Goal: Information Seeking & Learning: Check status

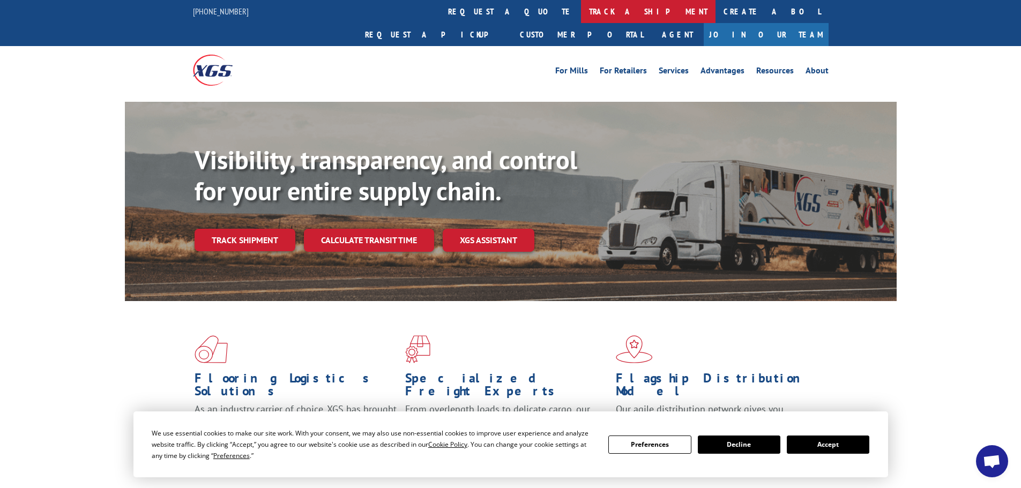
click at [581, 12] on link "track a shipment" at bounding box center [648, 11] width 135 height 23
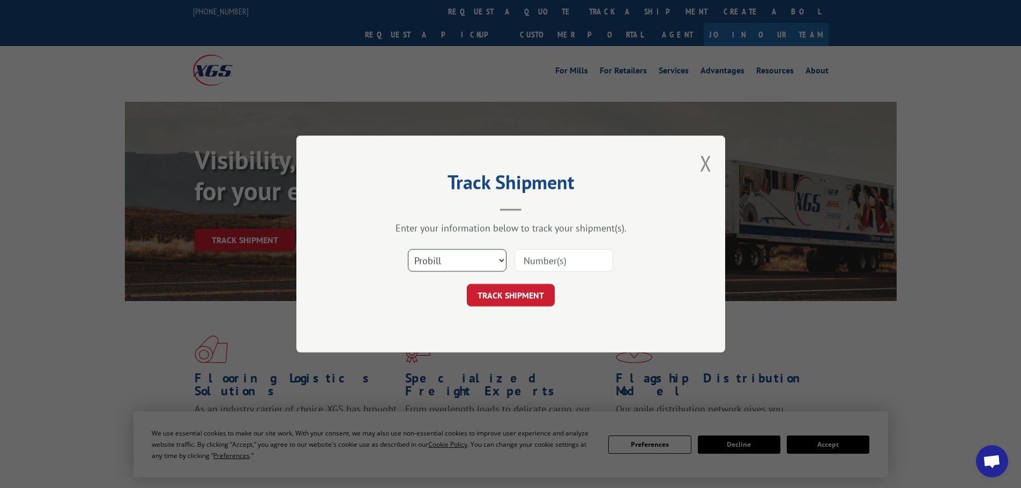
click at [433, 257] on select "Select category... Probill BOL PO" at bounding box center [457, 260] width 99 height 23
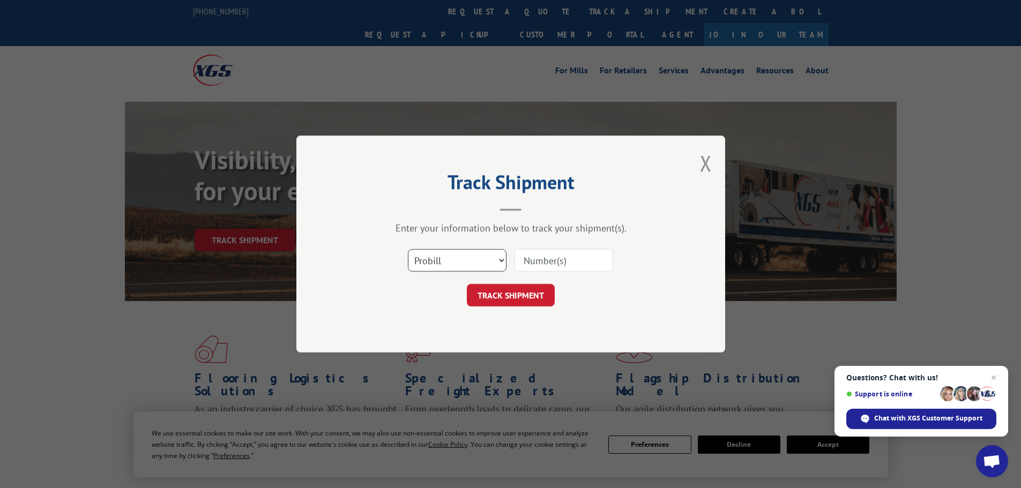
select select "bol"
click at [408, 249] on select "Select category... Probill BOL PO" at bounding box center [457, 260] width 99 height 23
click at [538, 263] on input at bounding box center [564, 260] width 99 height 23
paste input "5618778"
type input "5618778"
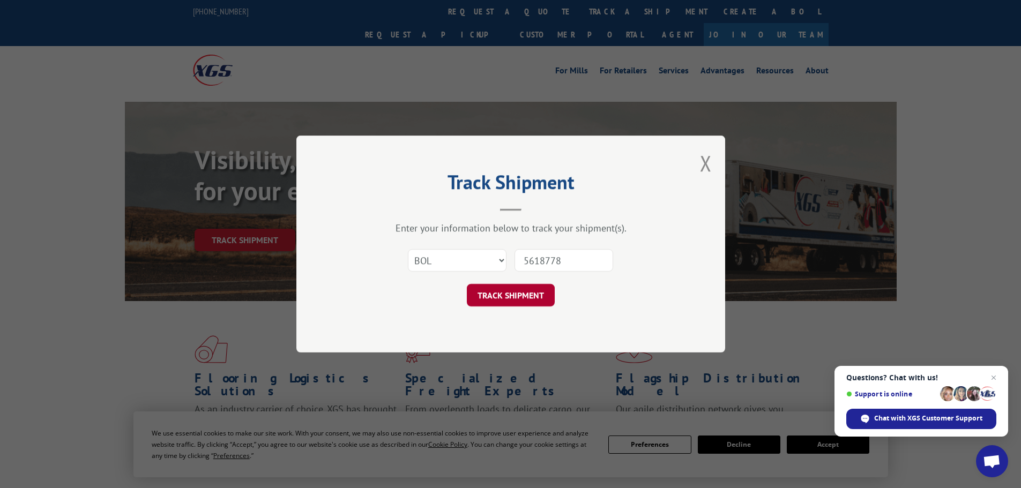
click at [509, 293] on button "TRACK SHIPMENT" at bounding box center [511, 295] width 88 height 23
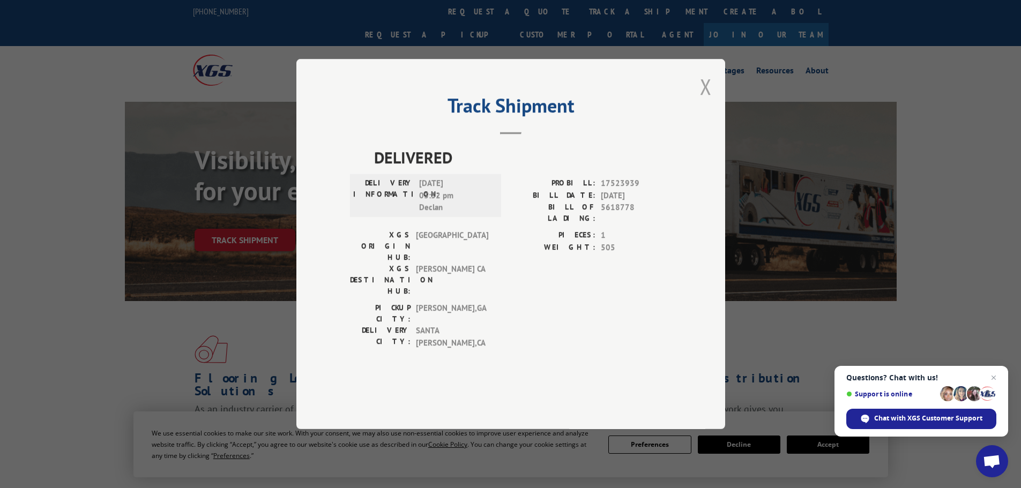
click at [700, 101] on button "Close modal" at bounding box center [706, 86] width 12 height 28
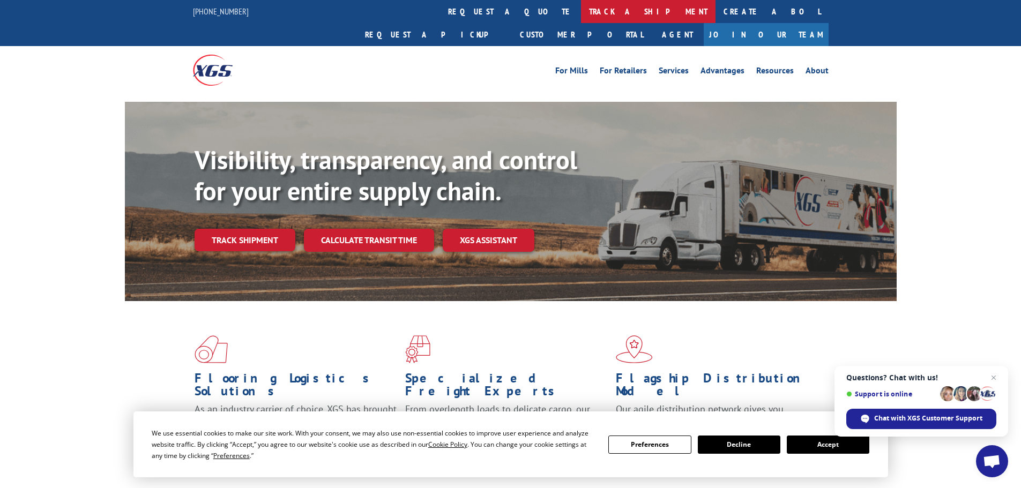
click at [581, 6] on link "track a shipment" at bounding box center [648, 11] width 135 height 23
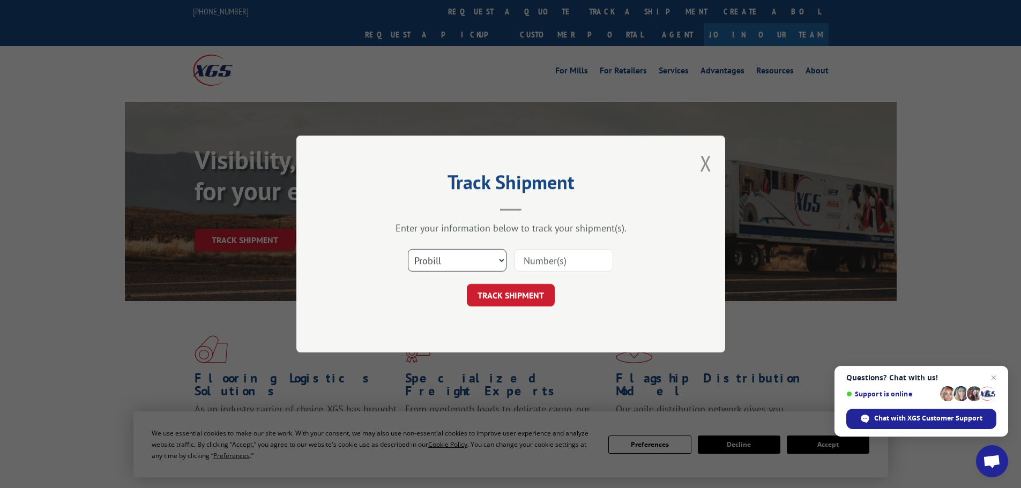
click at [434, 262] on select "Select category... Probill BOL PO" at bounding box center [457, 260] width 99 height 23
select select "bol"
click at [408, 249] on select "Select category... Probill BOL PO" at bounding box center [457, 260] width 99 height 23
click at [531, 257] on input at bounding box center [564, 260] width 99 height 23
paste input "7076156"
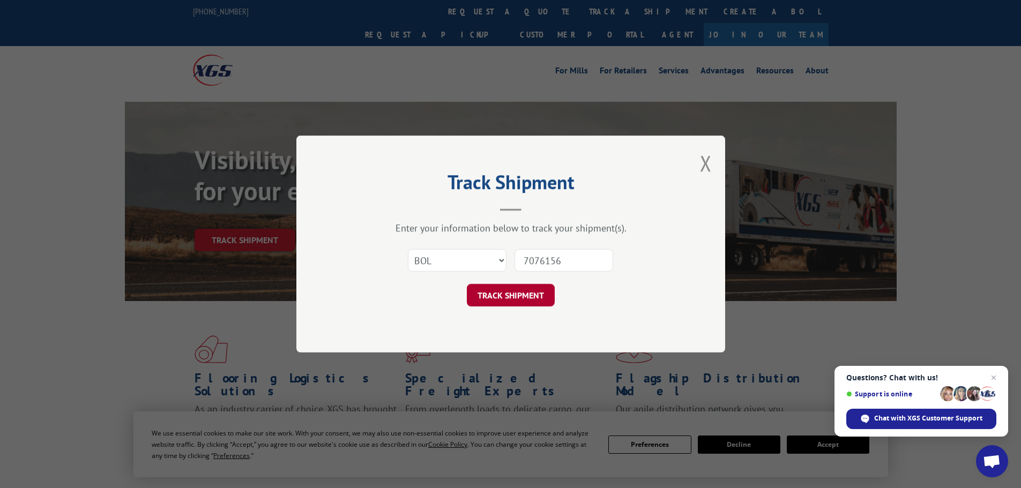
type input "7076156"
click at [516, 300] on button "TRACK SHIPMENT" at bounding box center [511, 295] width 88 height 23
